Goal: Task Accomplishment & Management: Use online tool/utility

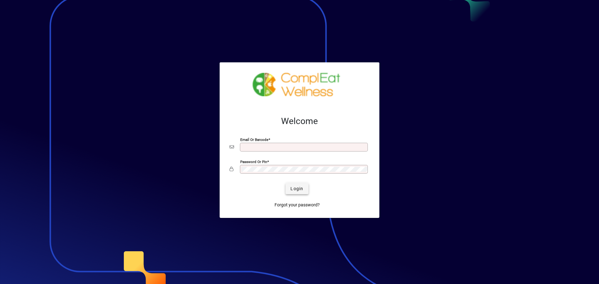
type input "**********"
click at [299, 194] on span "submit" at bounding box center [297, 188] width 23 height 15
